Goal: Book appointment/travel/reservation

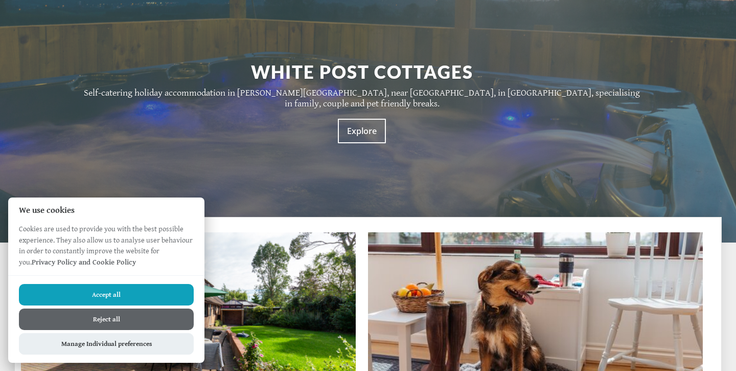
scroll to position [205, 0]
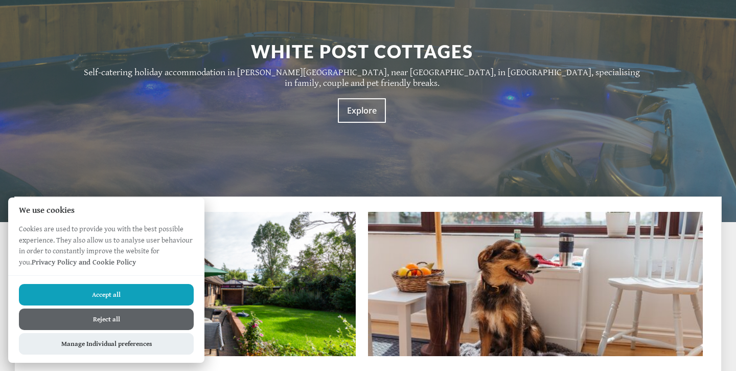
click at [151, 292] on button "Accept all" at bounding box center [106, 294] width 175 height 21
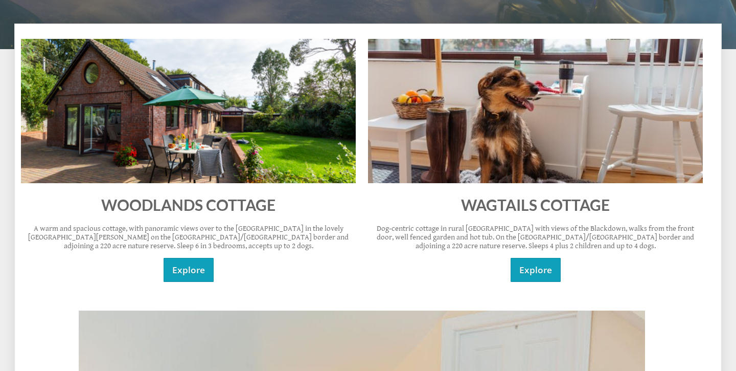
scroll to position [357, 0]
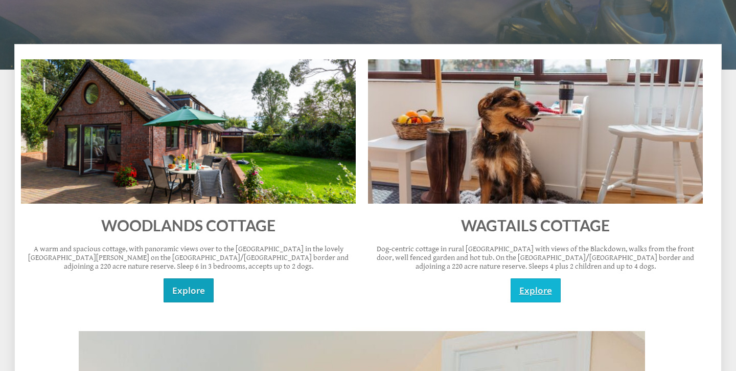
click at [540, 278] on link "Explore" at bounding box center [536, 290] width 50 height 24
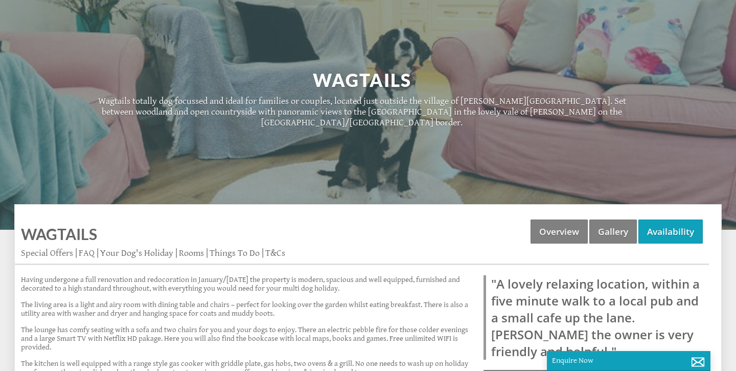
scroll to position [184, 0]
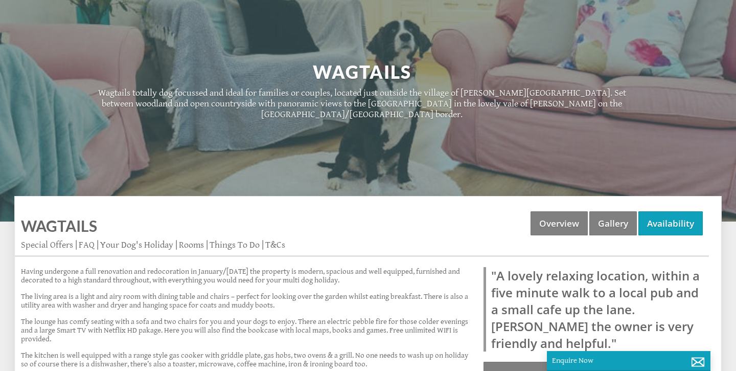
scroll to position [357, 0]
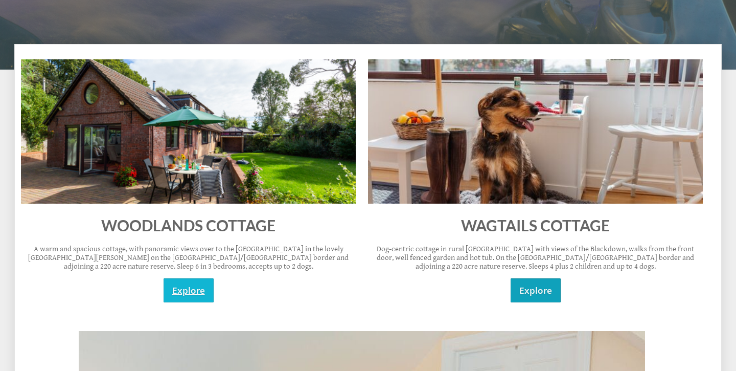
click at [192, 278] on link "Explore" at bounding box center [189, 290] width 50 height 24
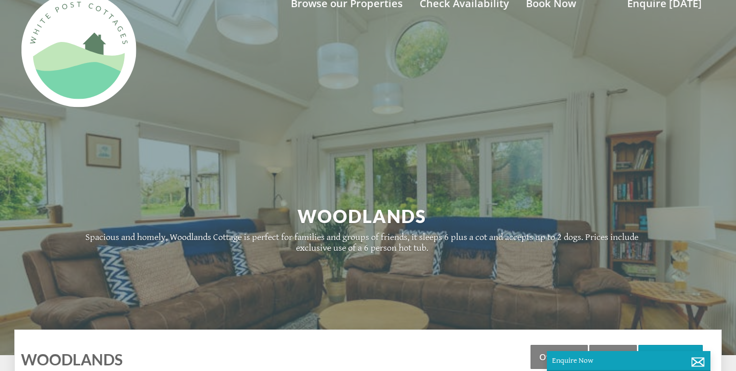
scroll to position [19, 0]
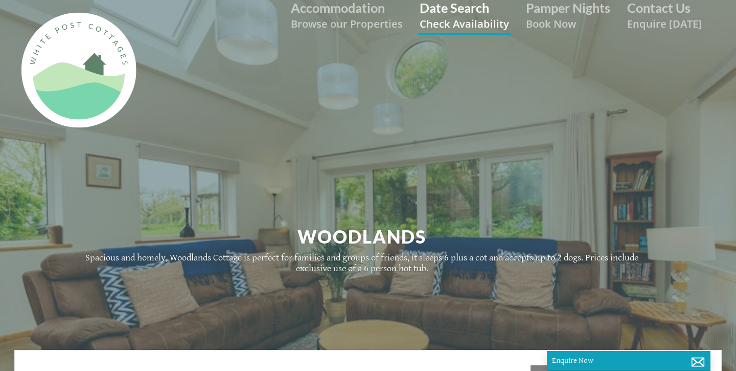
click at [447, 22] on small "Check Availability" at bounding box center [464, 23] width 89 height 14
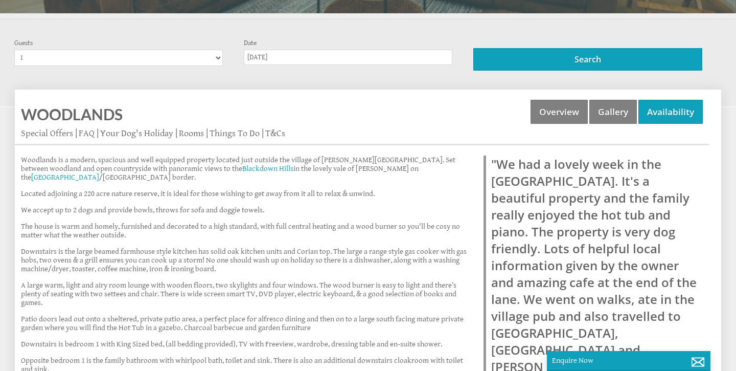
scroll to position [399, 0]
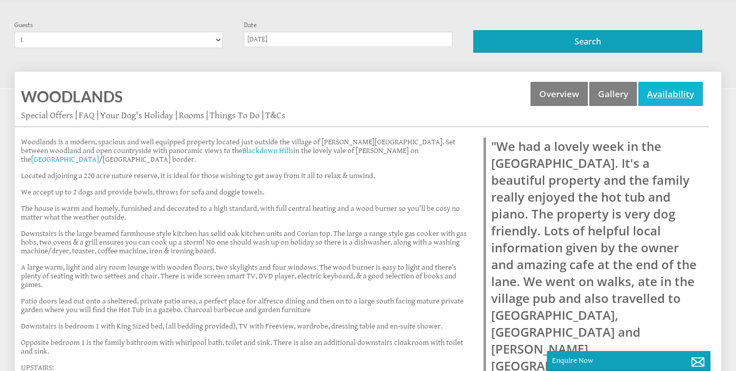
click at [680, 95] on link "Availability" at bounding box center [671, 94] width 64 height 24
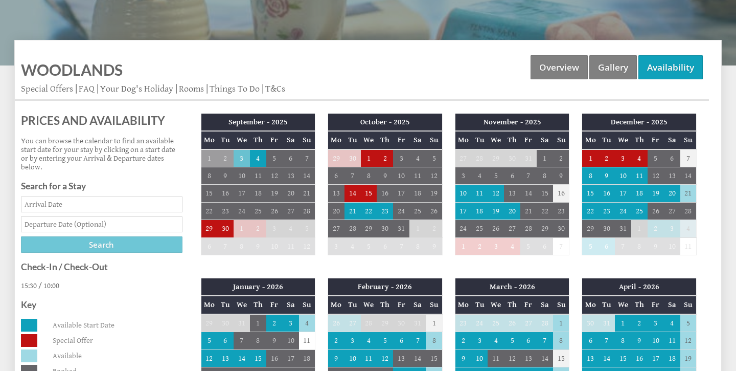
scroll to position [327, 0]
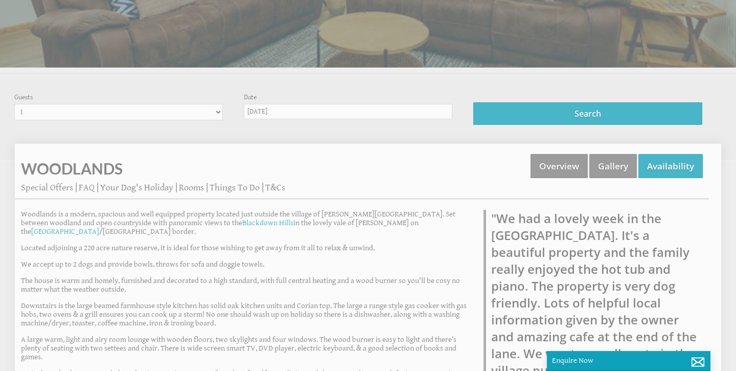
scroll to position [399, 0]
